Goal: Information Seeking & Learning: Find specific page/section

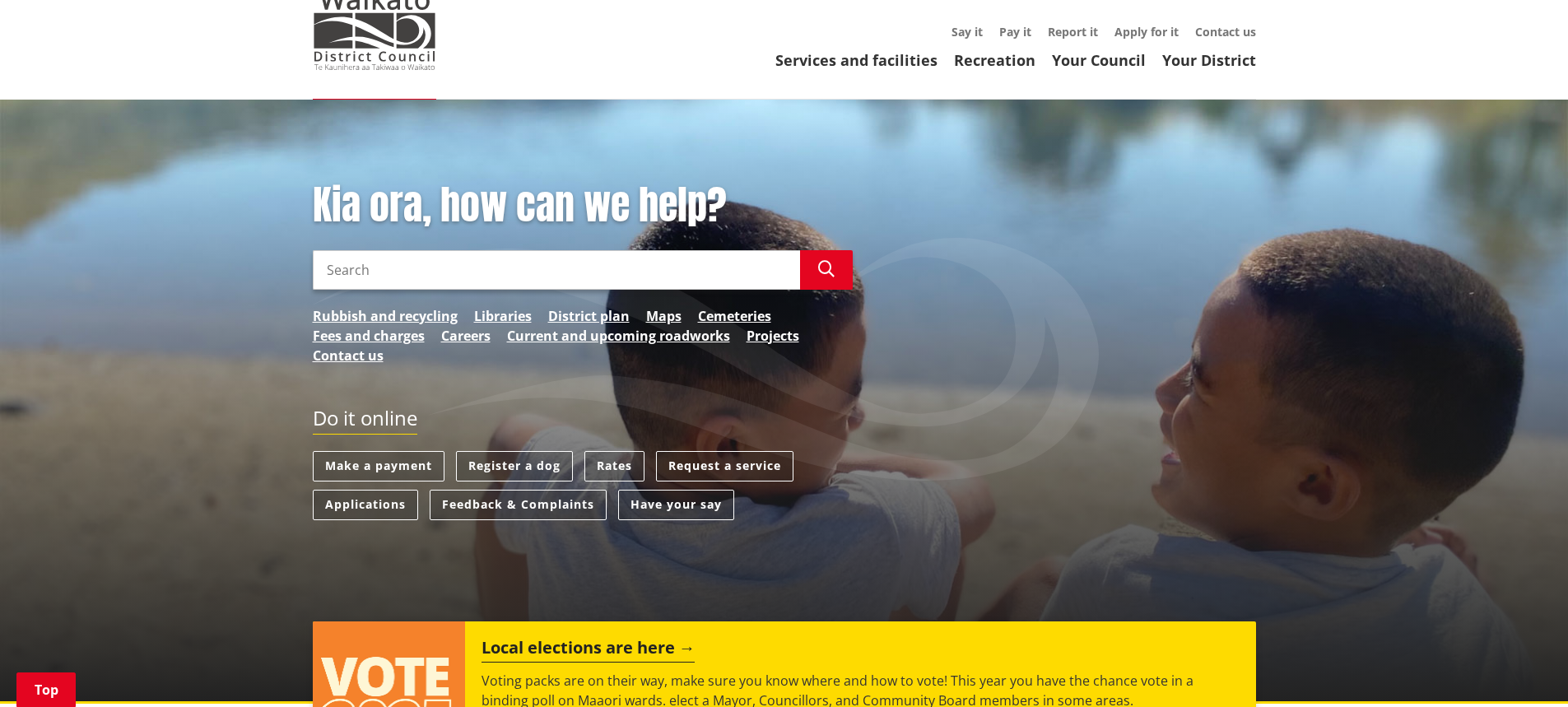
scroll to position [412, 0]
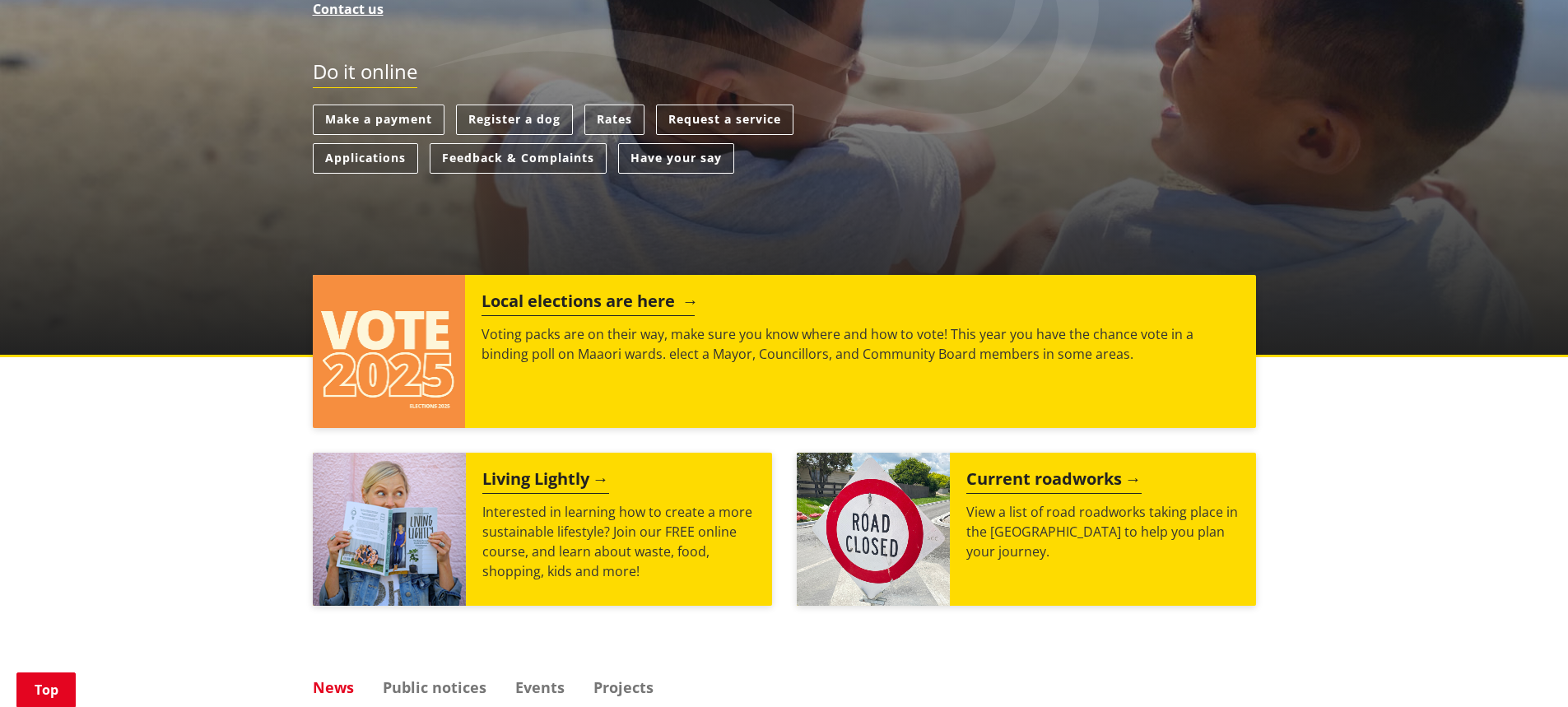
click at [575, 308] on h2 "Local elections are here" at bounding box center [588, 303] width 213 height 24
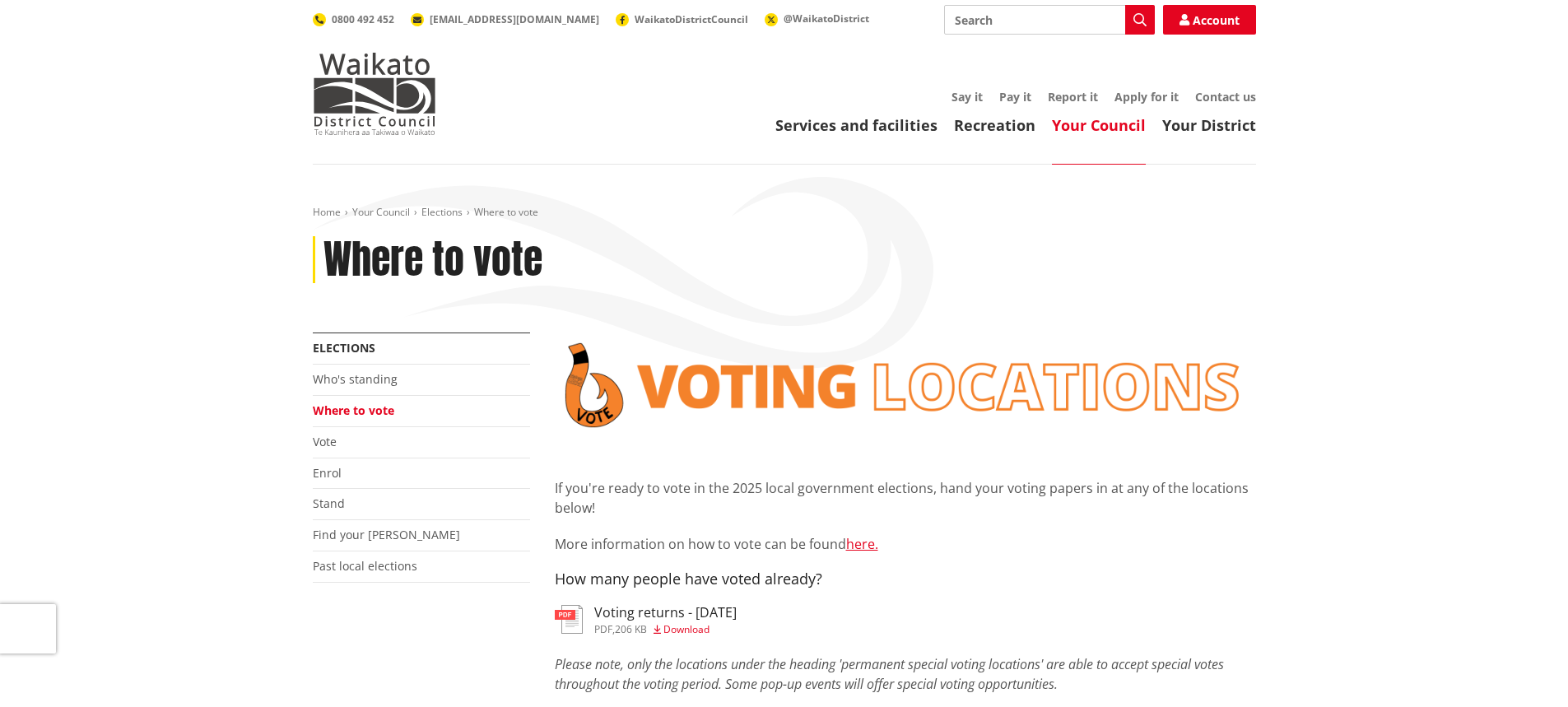
click at [346, 405] on link "Where to vote" at bounding box center [353, 410] width 82 height 16
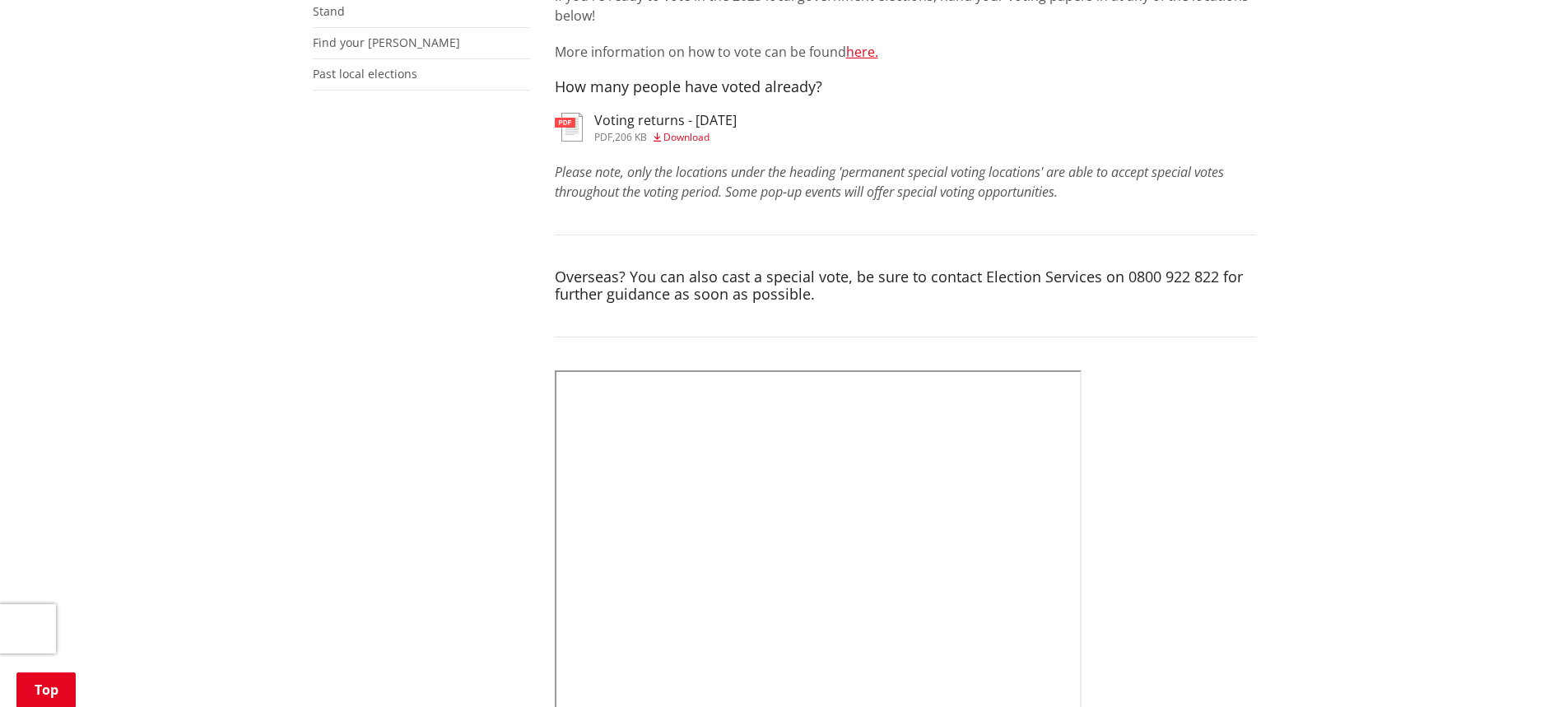
scroll to position [329, 0]
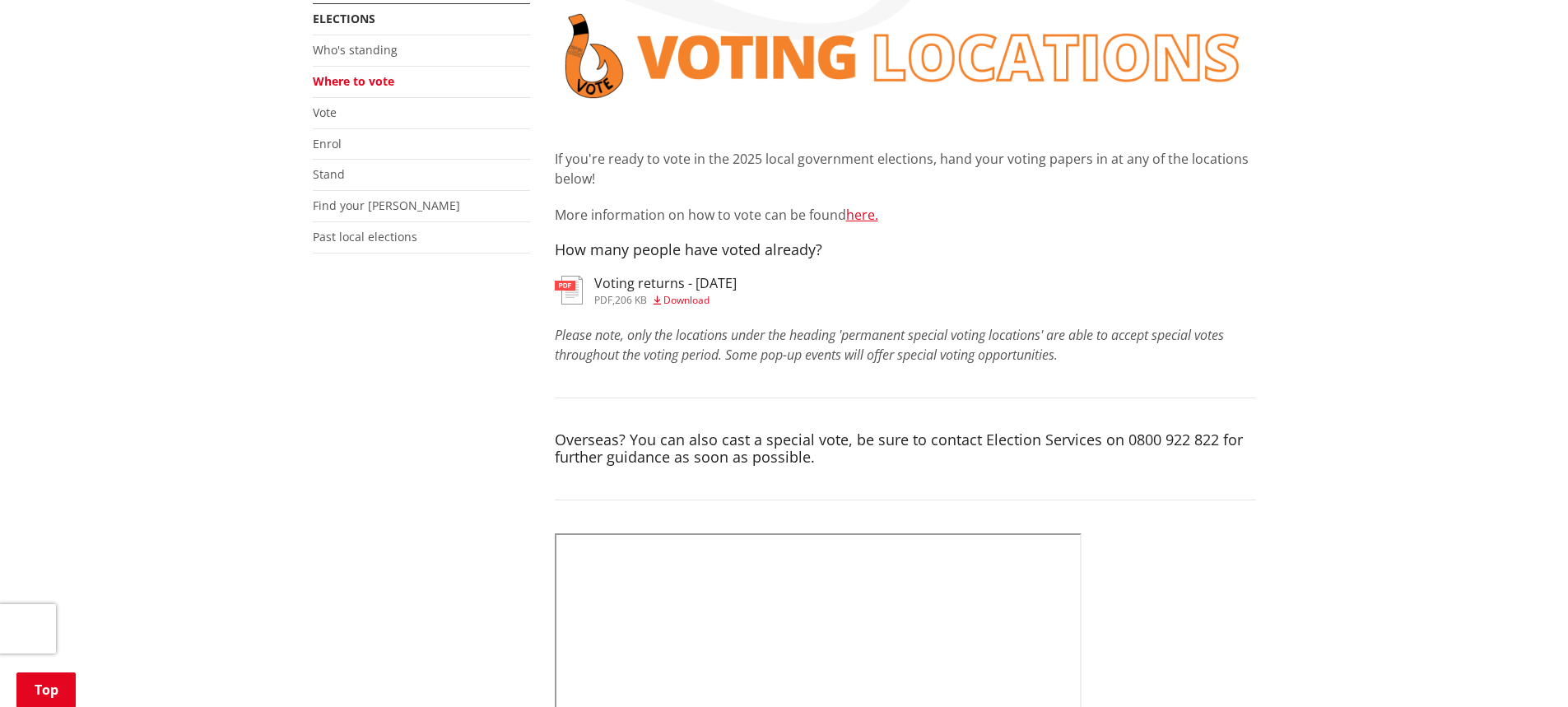
click at [664, 286] on h3 "Voting returns - [DATE]" at bounding box center [665, 283] width 142 height 16
